Goal: Task Accomplishment & Management: Manage account settings

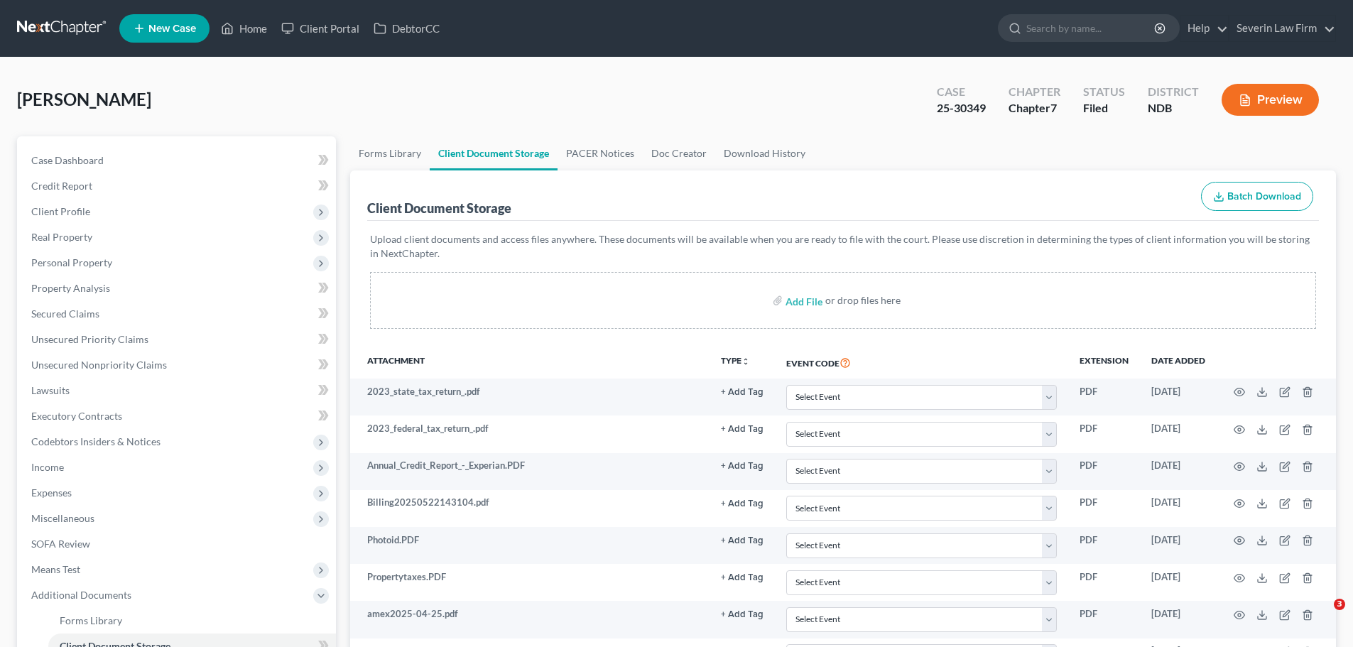
select select "0"
select select "3"
select select "5"
click at [235, 25] on link "Home" at bounding box center [244, 29] width 60 height 26
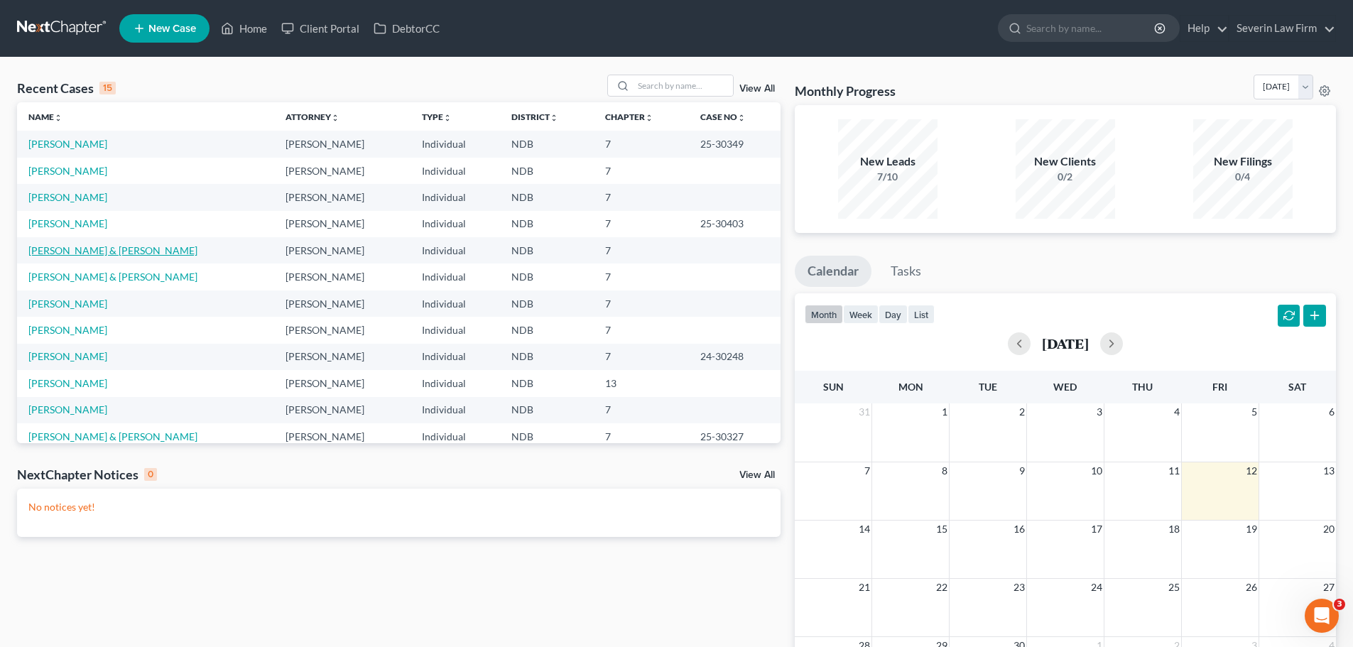
click at [92, 252] on link "[PERSON_NAME] & [PERSON_NAME]" at bounding box center [112, 250] width 169 height 12
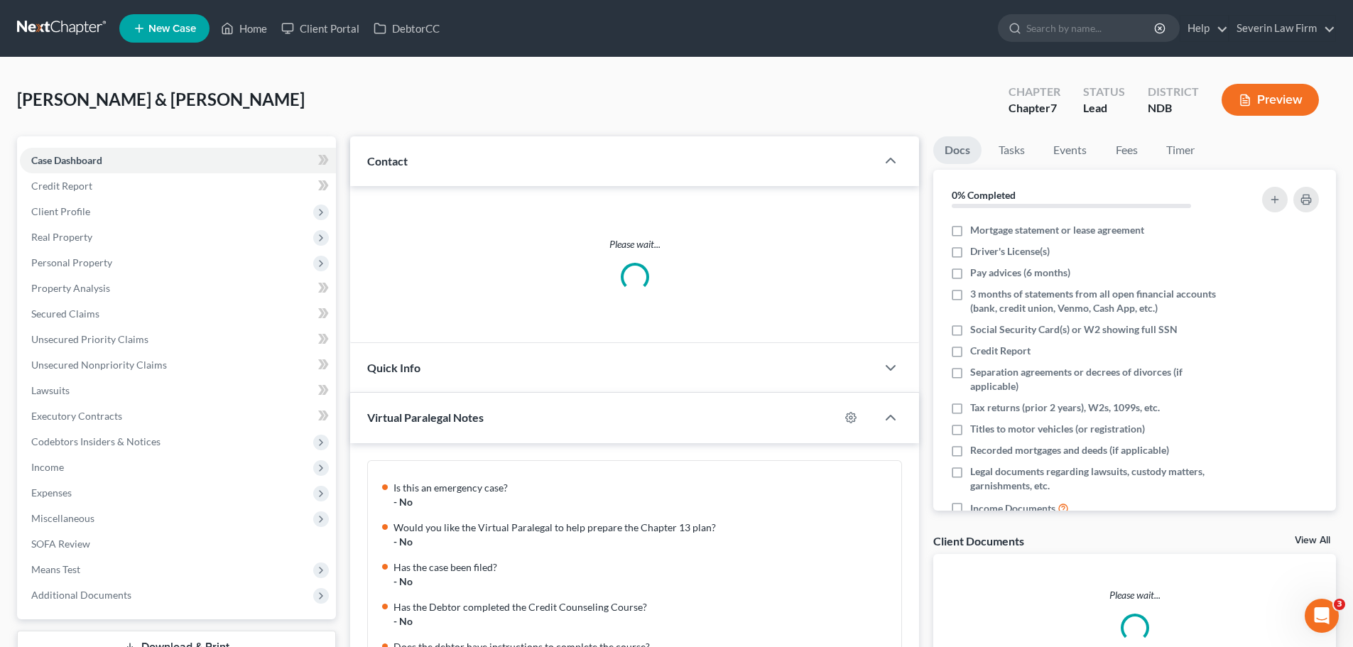
scroll to position [768, 0]
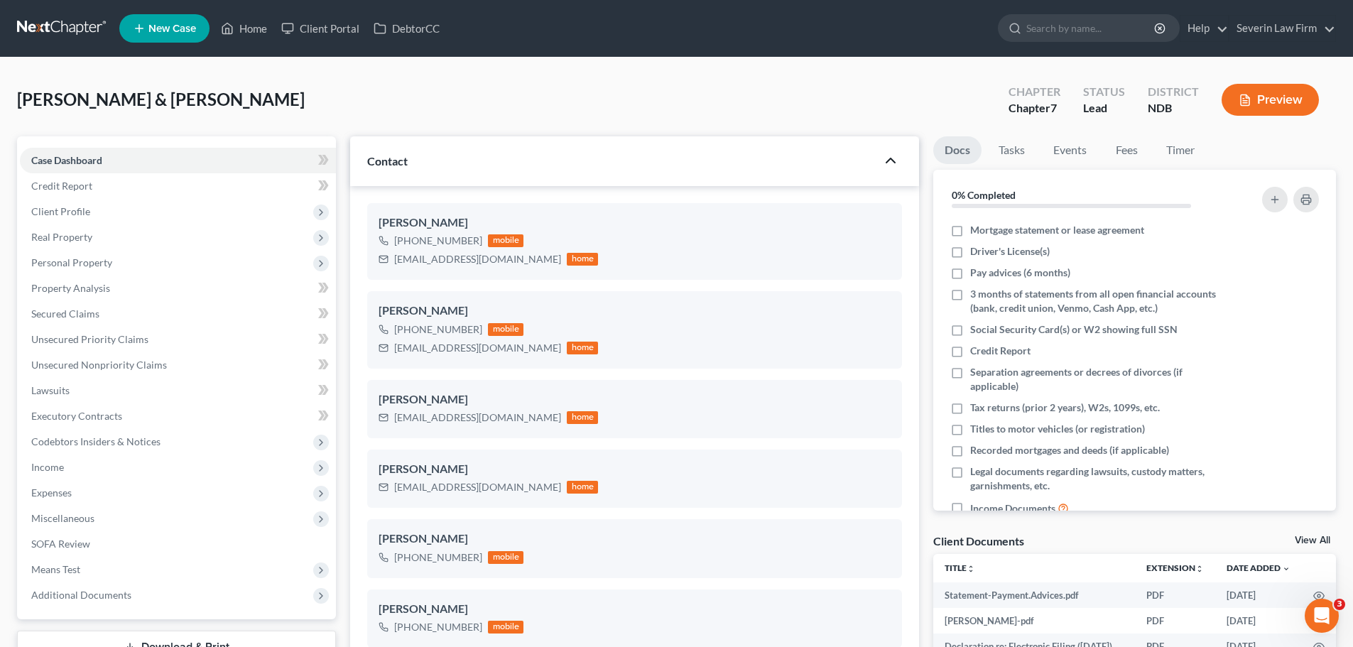
click at [890, 161] on icon "button" at bounding box center [890, 160] width 17 height 17
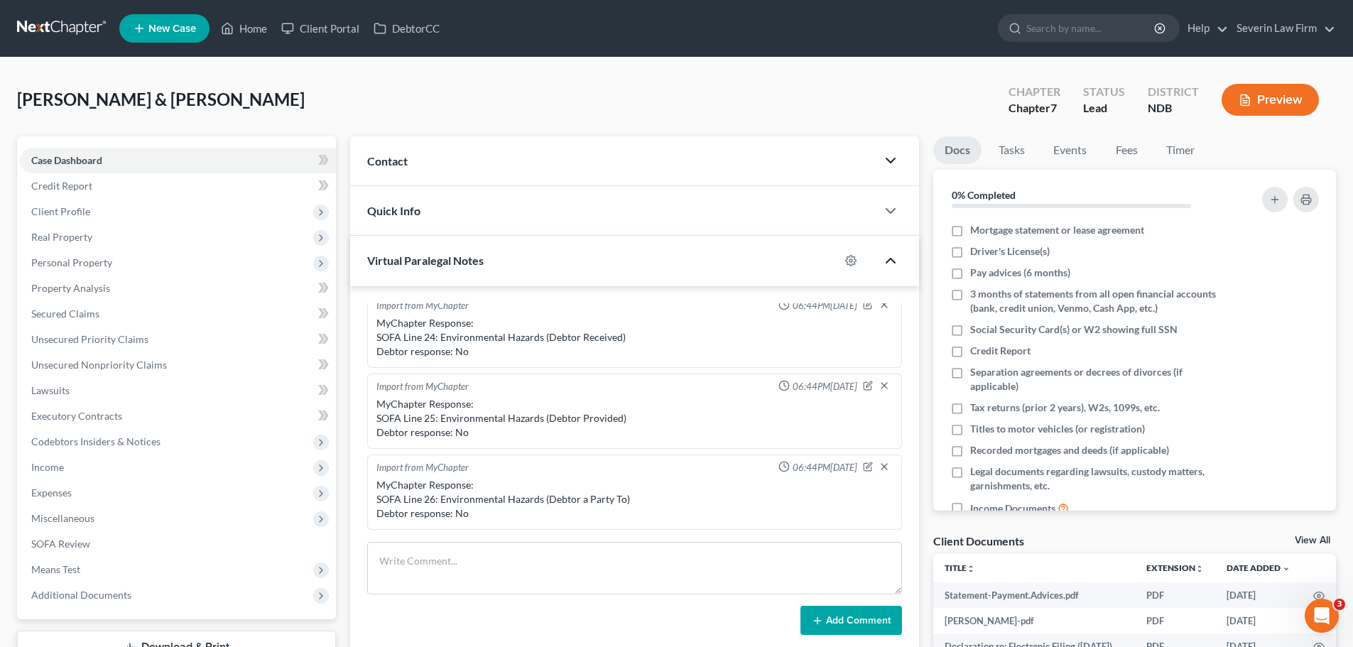
click at [887, 259] on icon "button" at bounding box center [890, 260] width 17 height 17
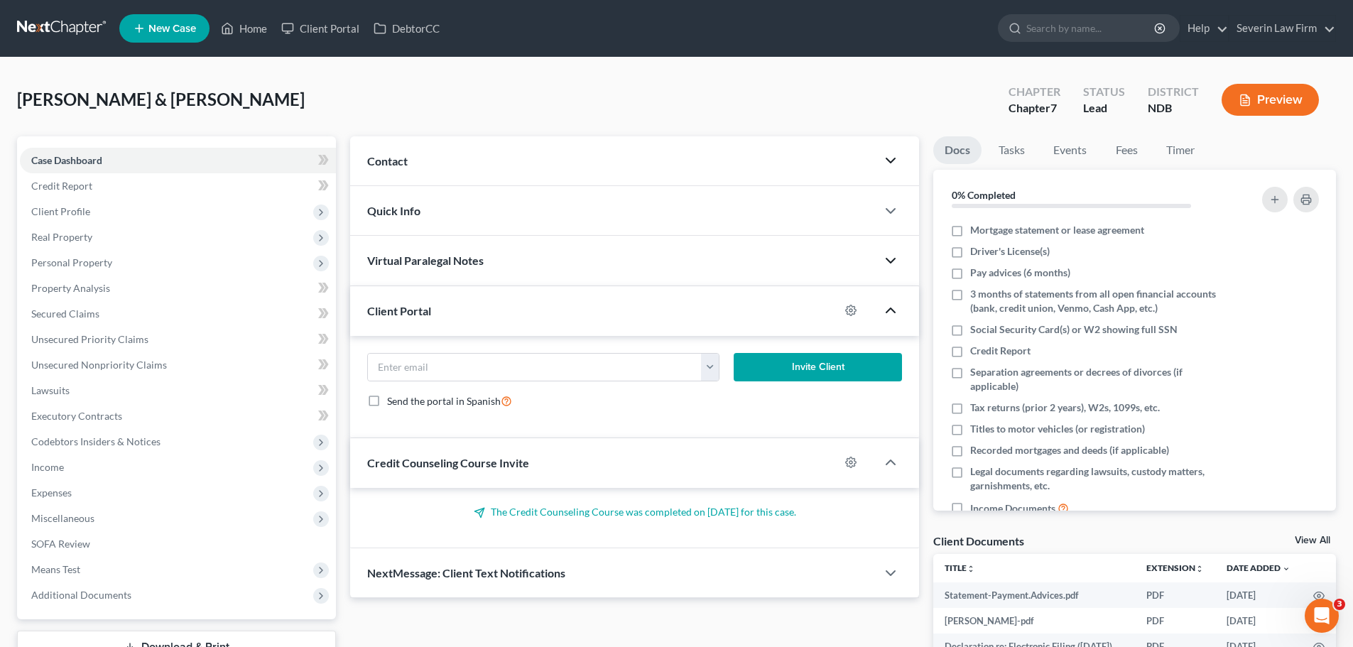
click at [890, 312] on icon "button" at bounding box center [890, 310] width 17 height 17
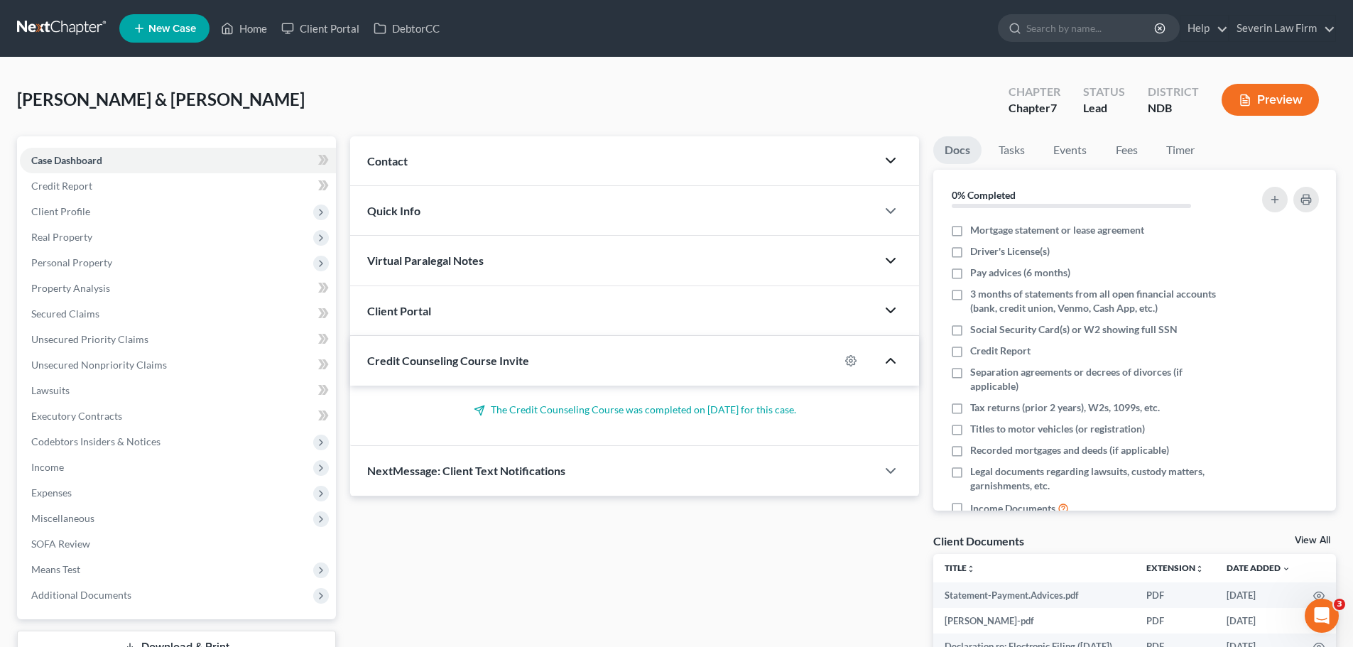
click at [887, 363] on polyline "button" at bounding box center [891, 361] width 9 height 4
